Goal: Information Seeking & Learning: Find specific fact

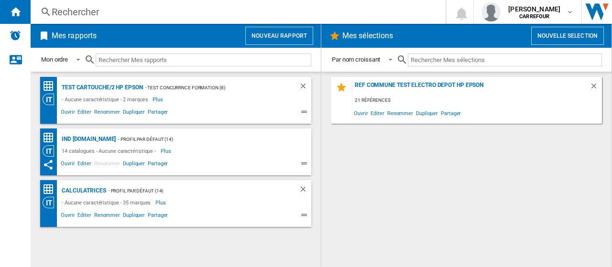
click at [119, 14] on div "Rechercher" at bounding box center [236, 11] width 369 height 13
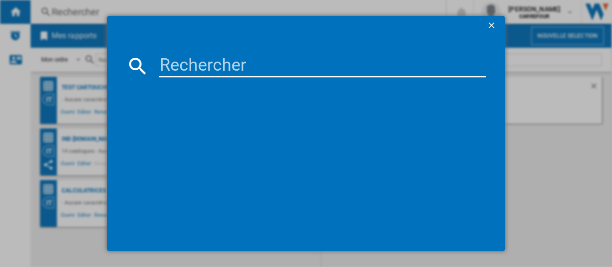
click at [229, 60] on input at bounding box center [322, 65] width 327 height 23
paste input "3700410369991"
type input "3700410369991"
